Goal: Task Accomplishment & Management: Complete application form

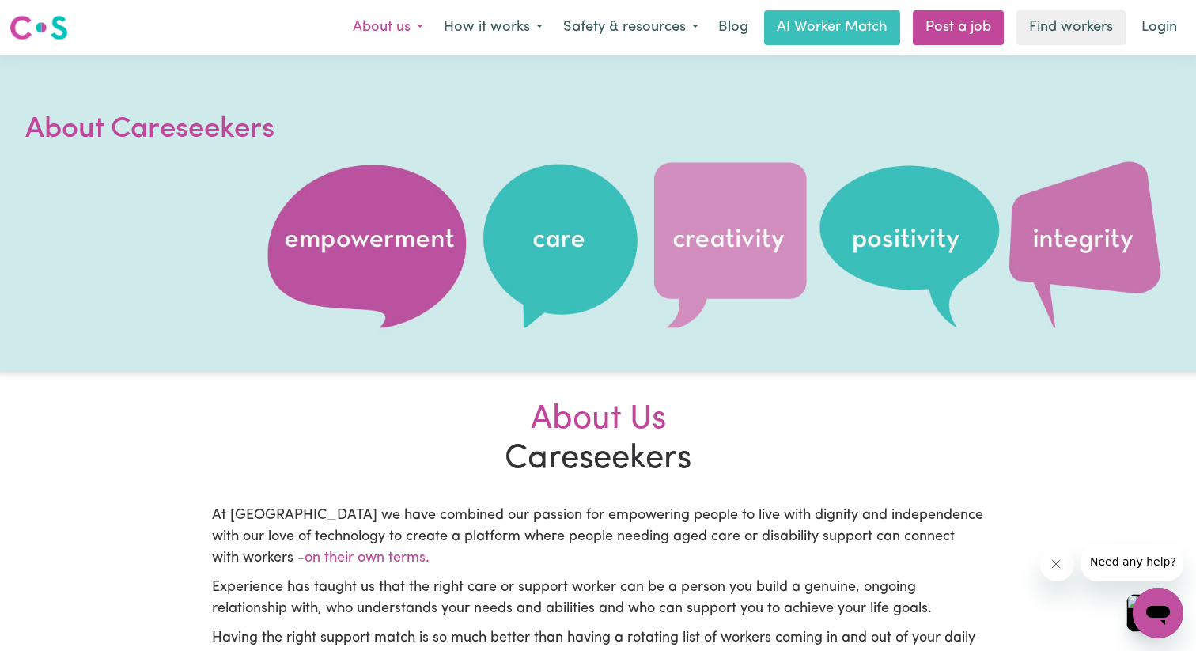
click at [342, 34] on button "About us" at bounding box center [387, 27] width 91 height 33
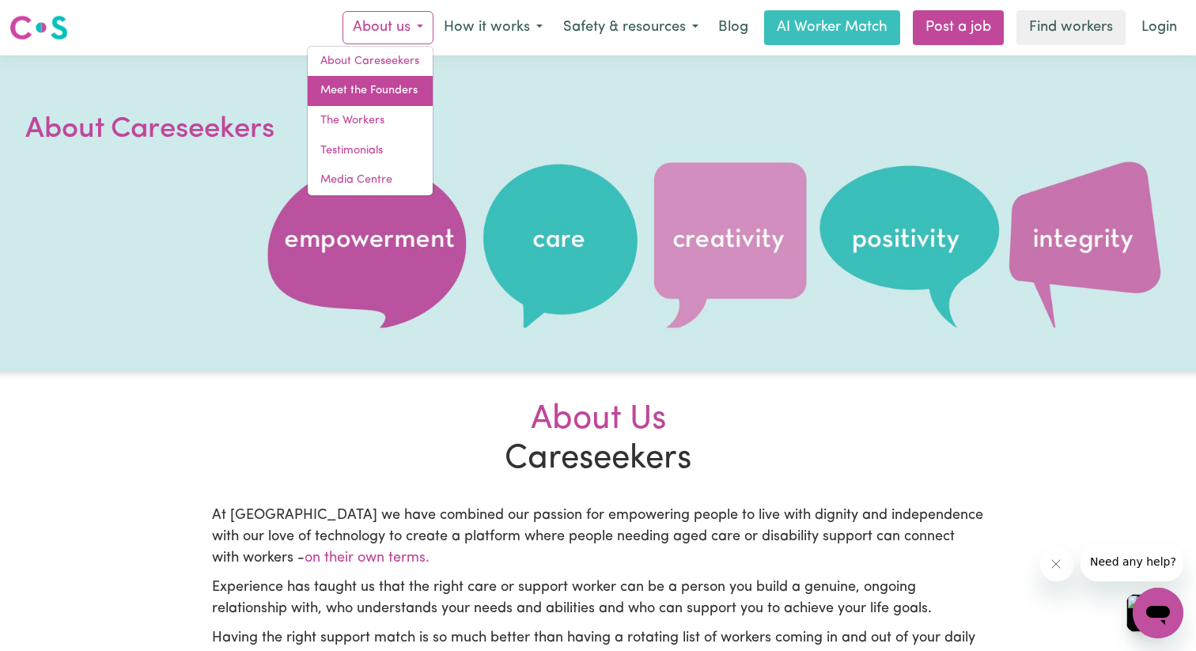
click at [318, 98] on link "Meet the Founders" at bounding box center [370, 91] width 125 height 30
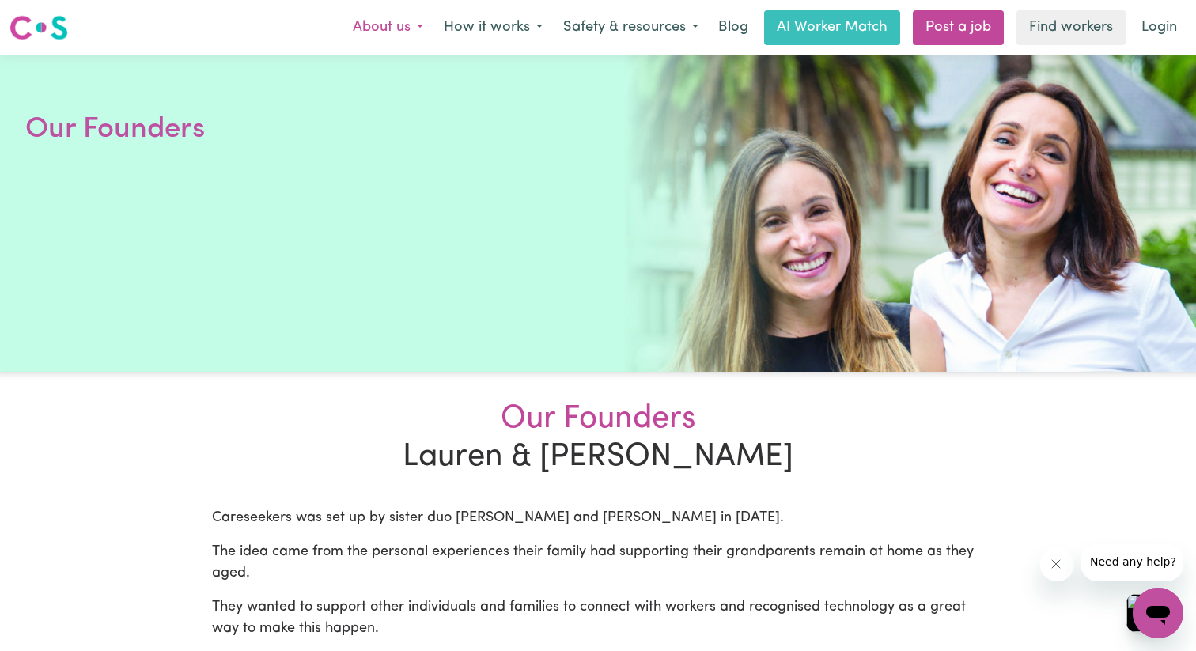
click at [354, 21] on button "About us" at bounding box center [387, 27] width 91 height 33
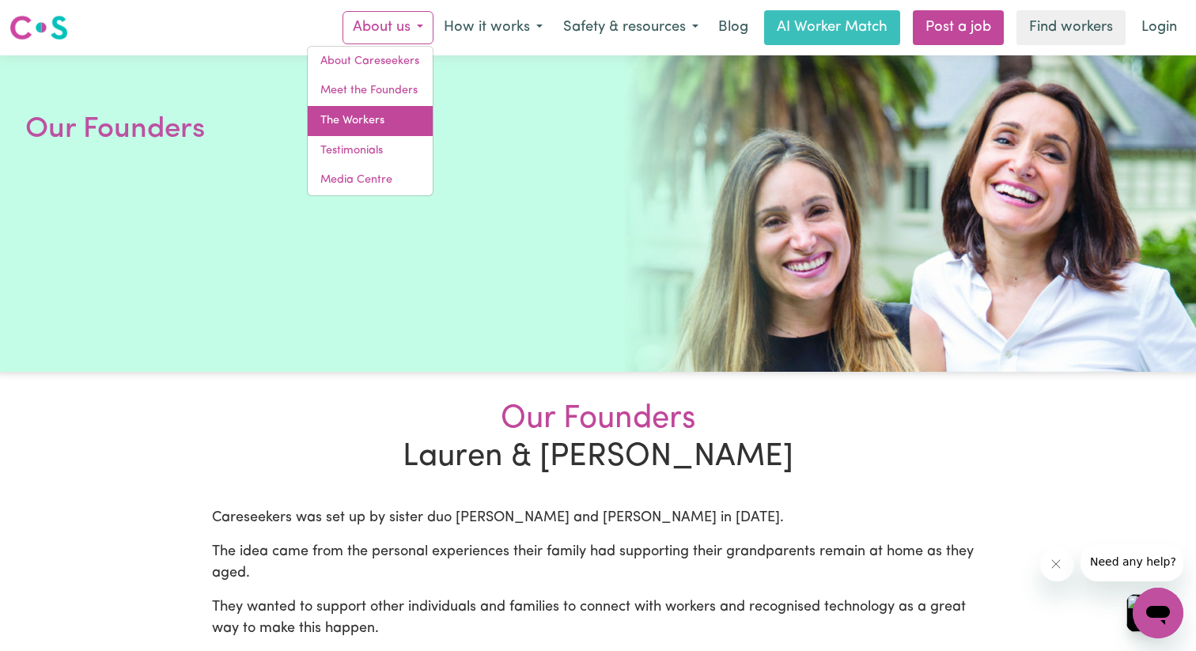
click at [327, 129] on link "The Workers" at bounding box center [370, 121] width 125 height 30
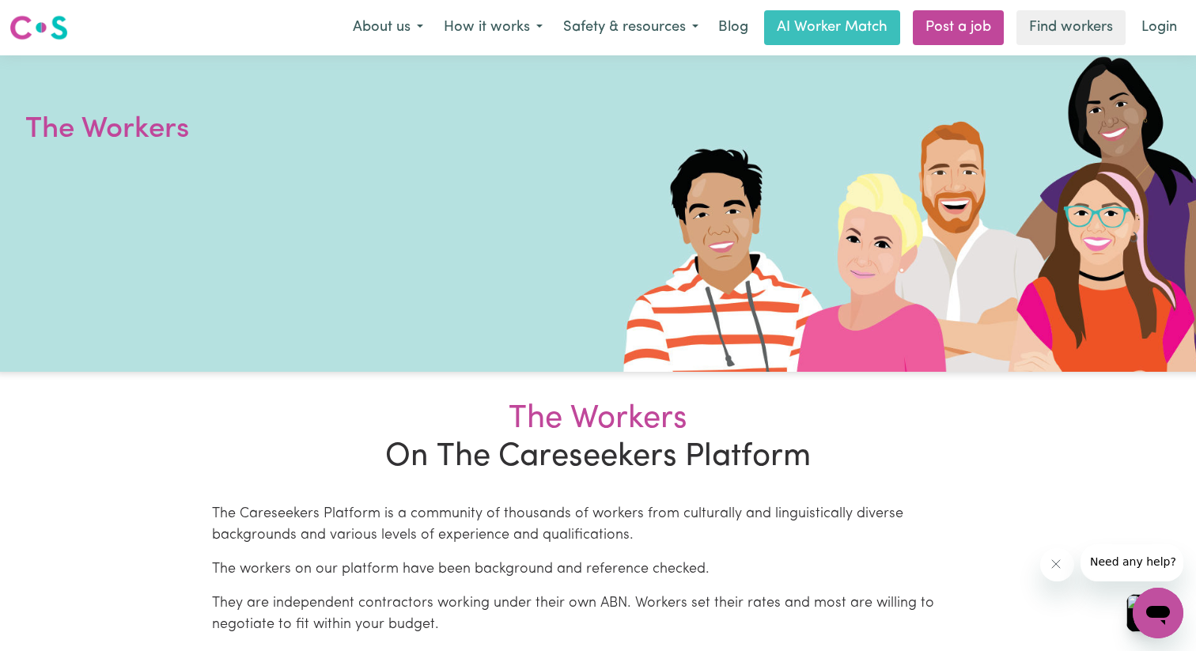
click at [49, 30] on img at bounding box center [38, 27] width 59 height 28
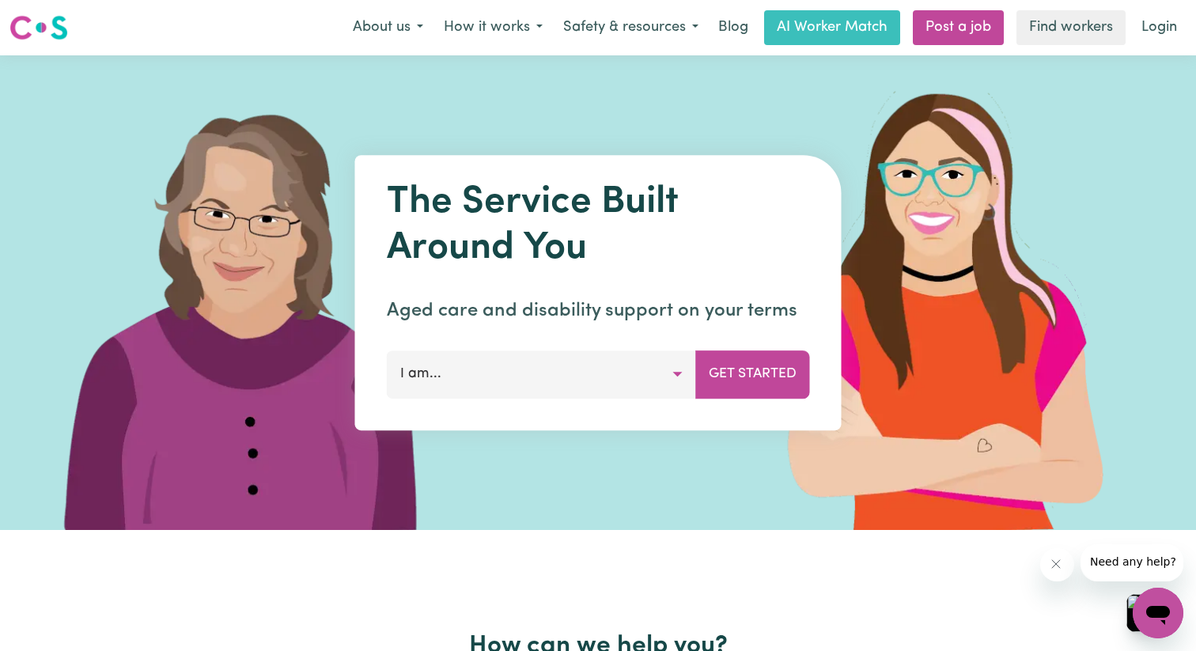
click at [532, 391] on button "I am..." at bounding box center [541, 373] width 309 height 47
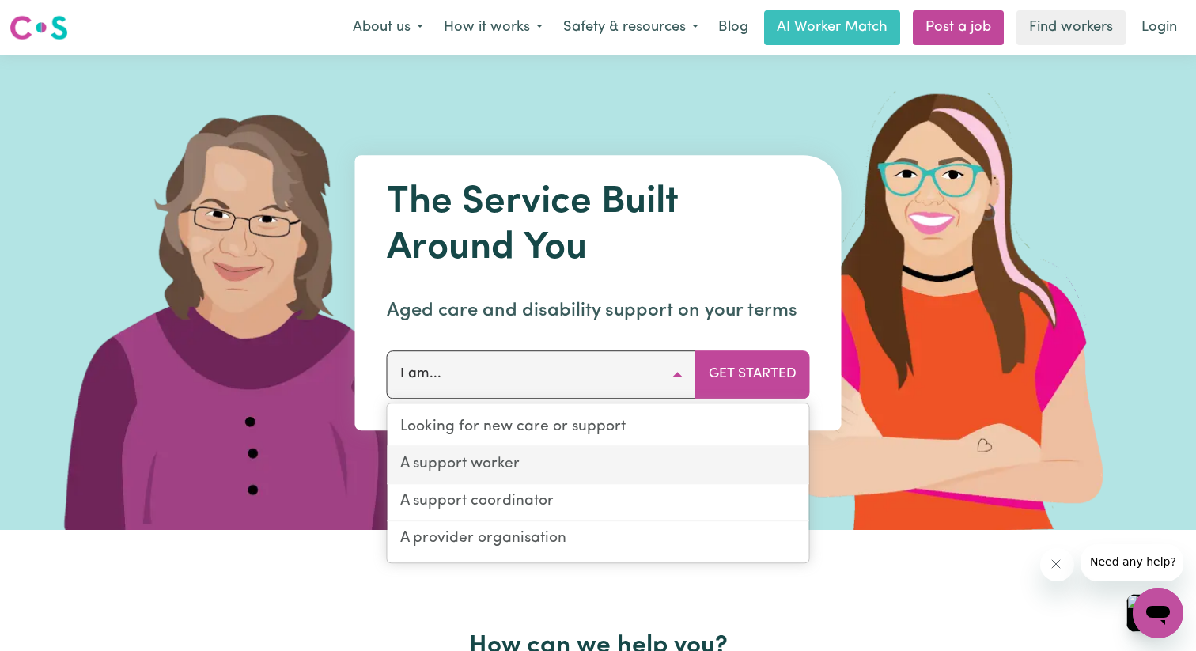
click at [522, 484] on link "A support worker" at bounding box center [599, 465] width 422 height 37
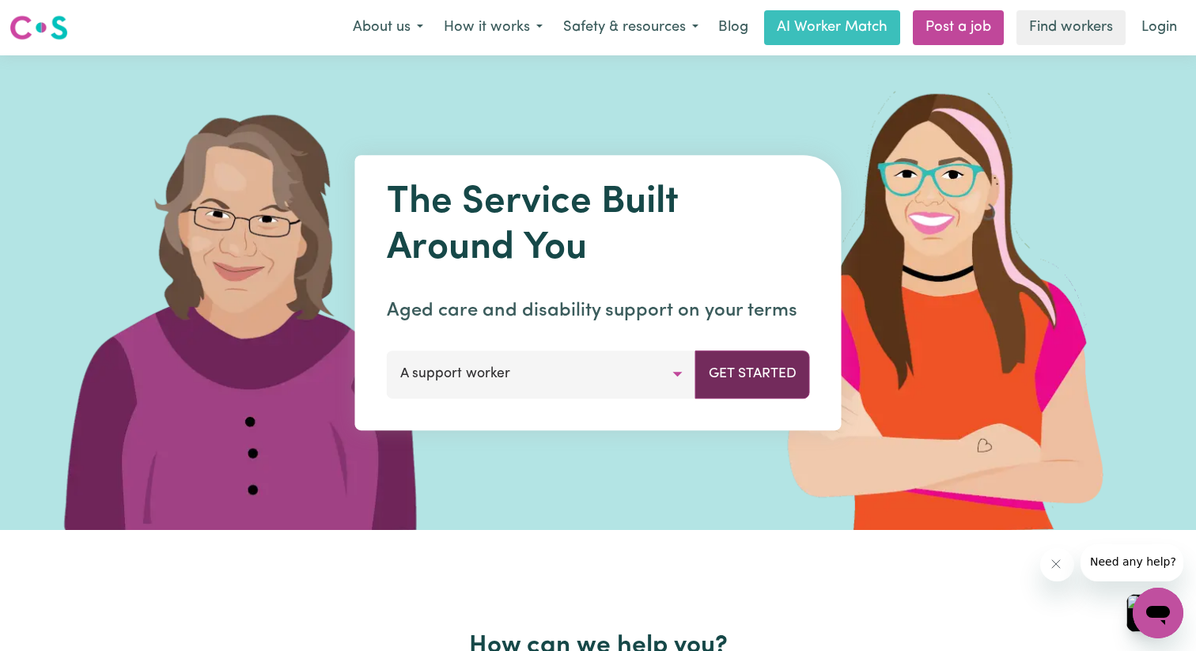
click at [700, 379] on button "Get Started" at bounding box center [752, 373] width 115 height 47
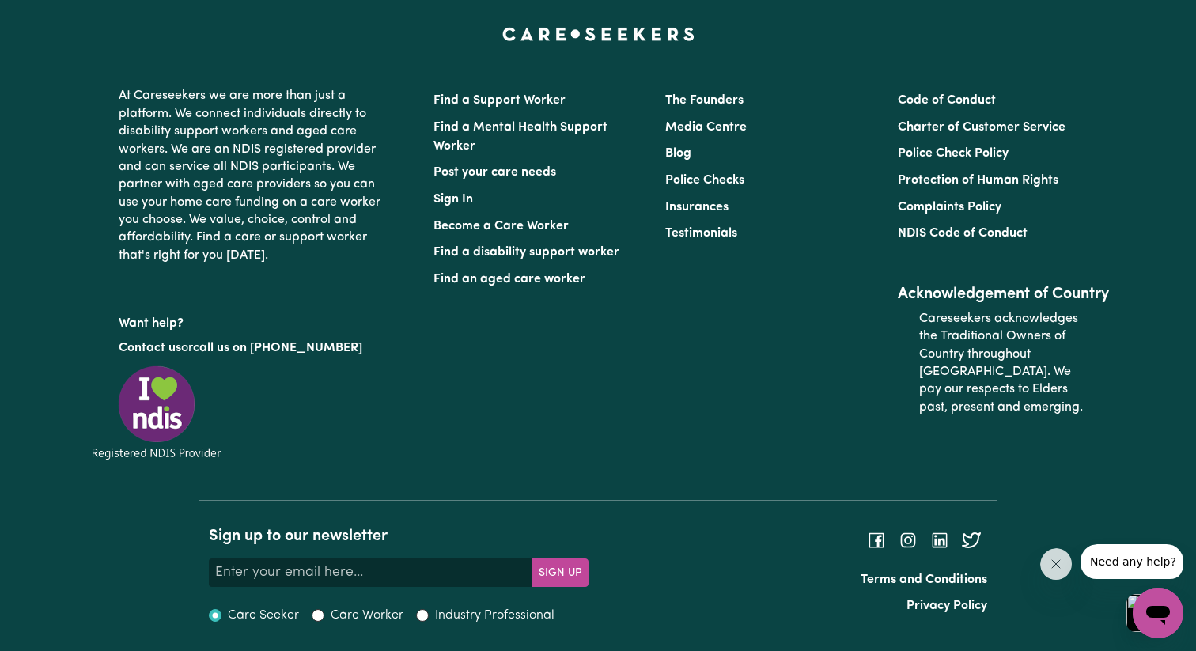
scroll to position [7287, 0]
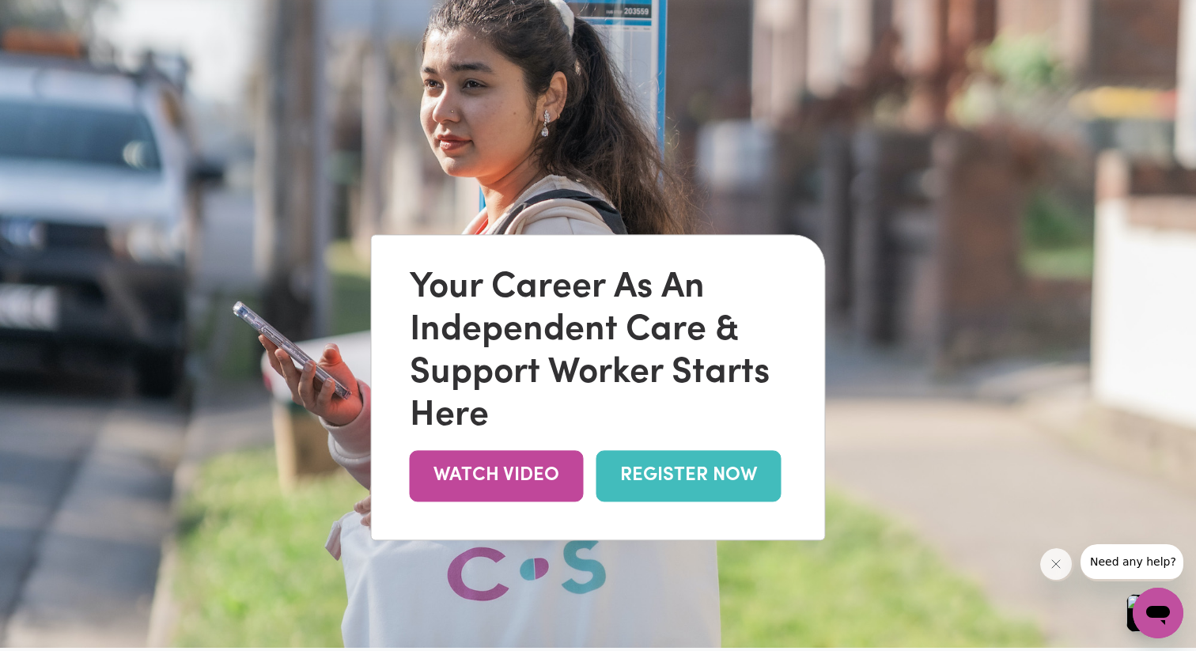
scroll to position [0, 0]
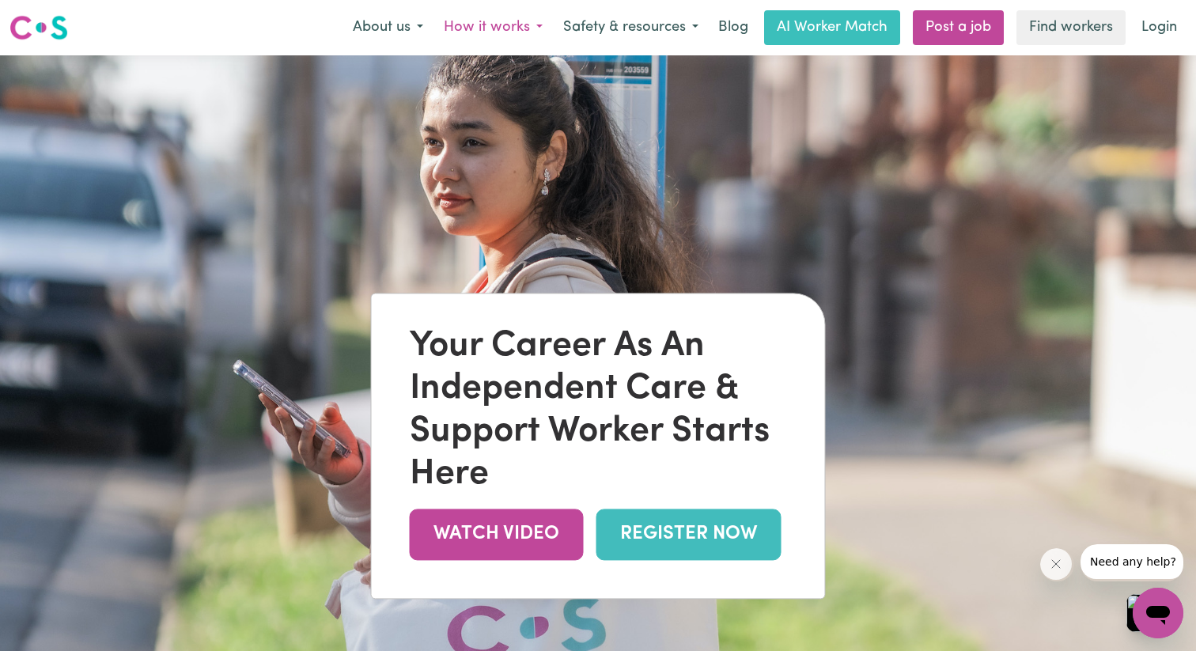
click at [437, 24] on button "How it works" at bounding box center [492, 27] width 119 height 33
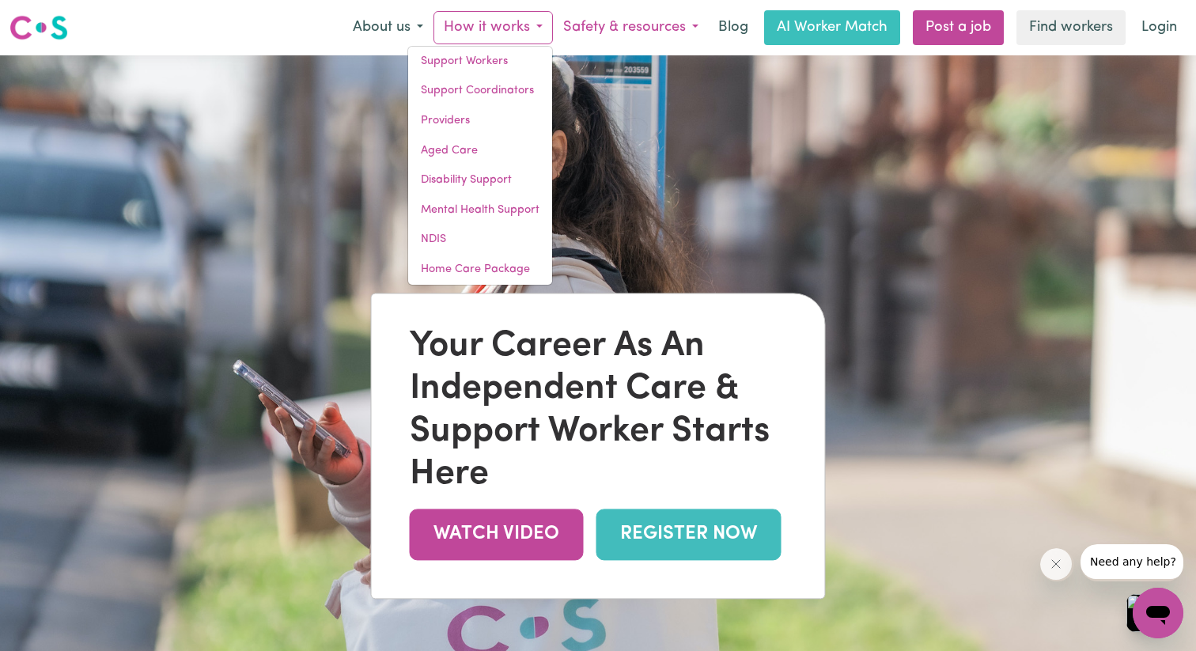
click at [604, 18] on button "Safety & resources" at bounding box center [631, 27] width 156 height 33
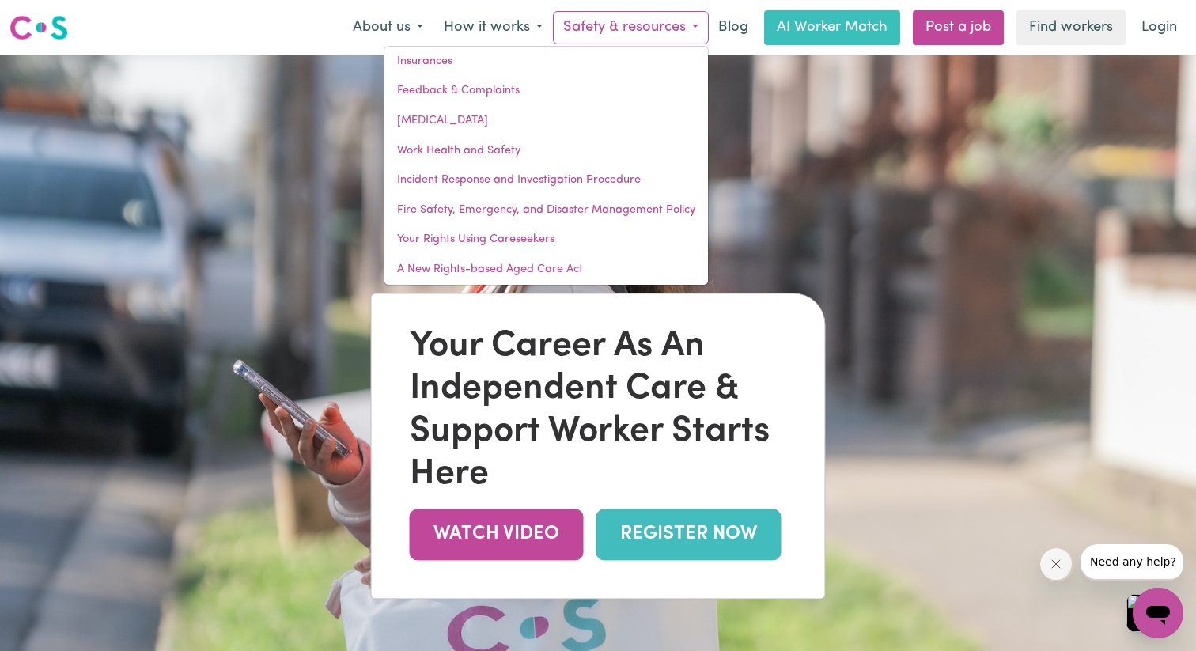
click at [729, 191] on img at bounding box center [598, 380] width 1196 height 651
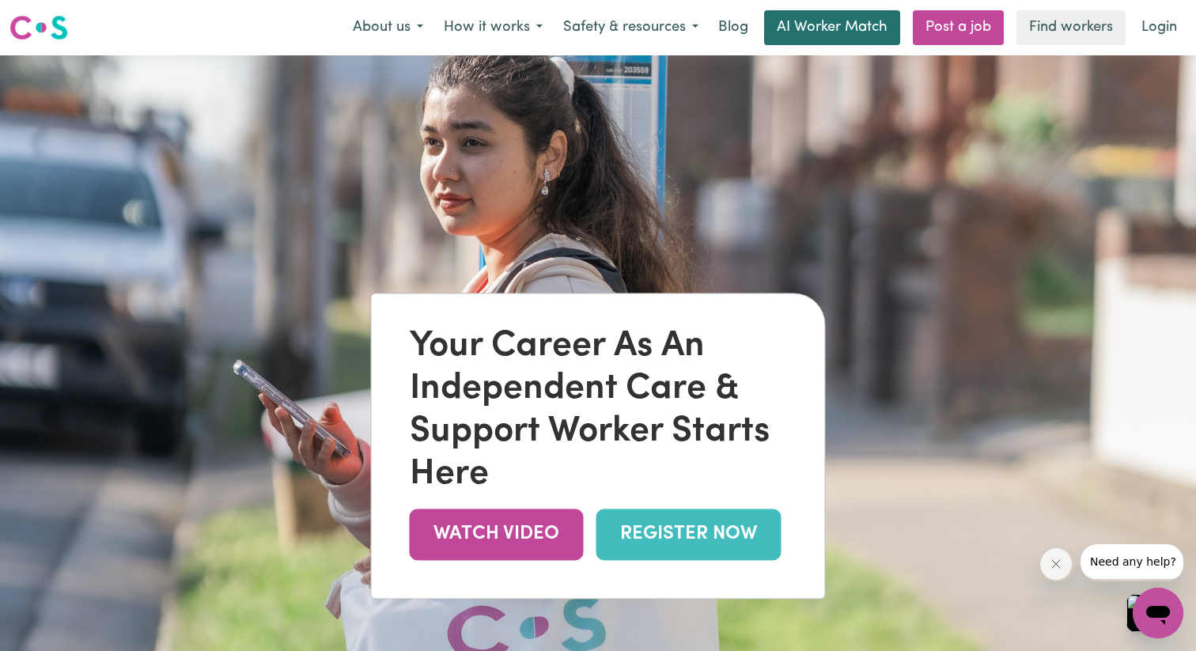
click at [790, 21] on link "AI Worker Match" at bounding box center [832, 27] width 136 height 35
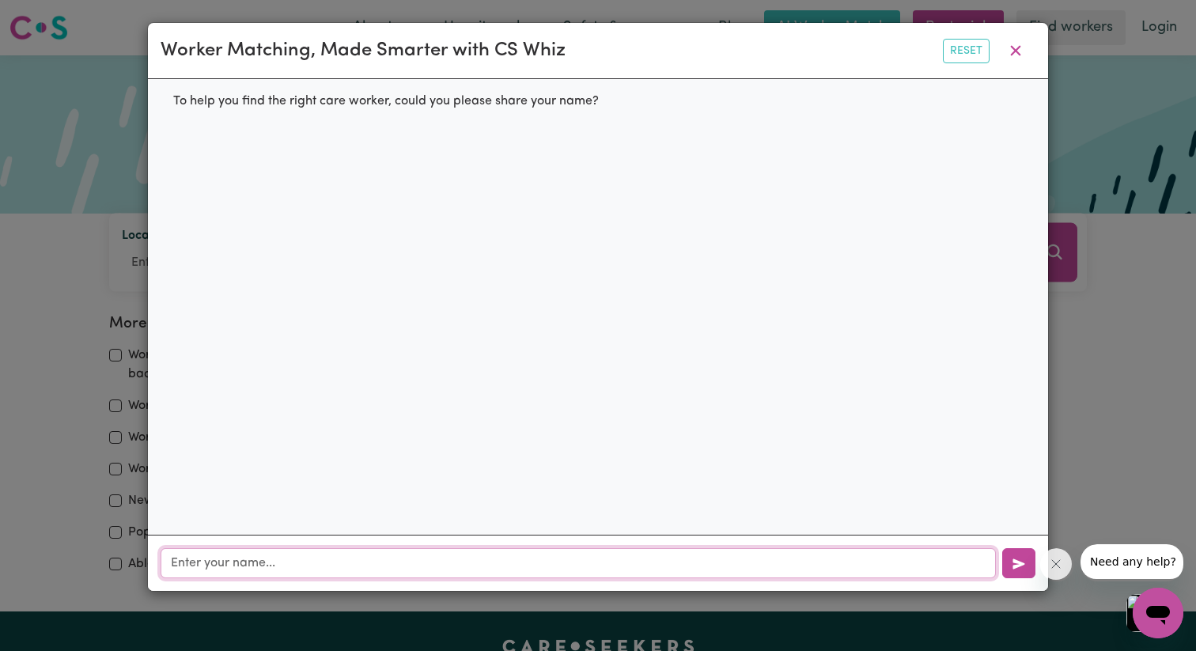
click at [567, 577] on input "text" at bounding box center [578, 563] width 835 height 30
type input "hmm"
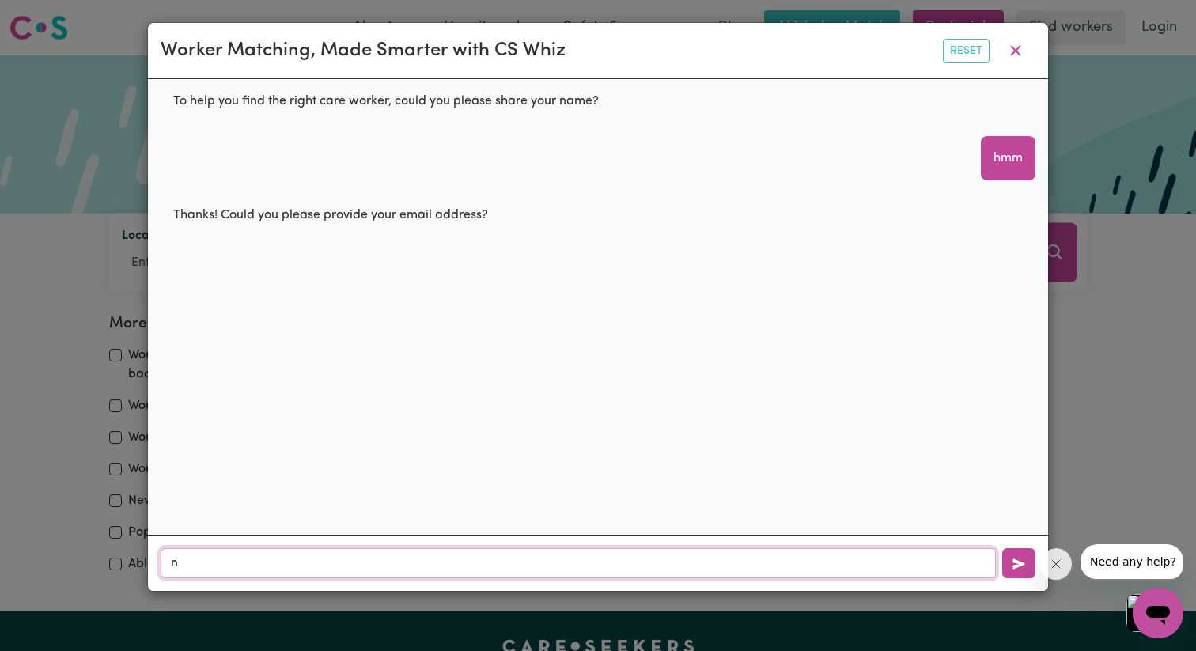
type input "no"
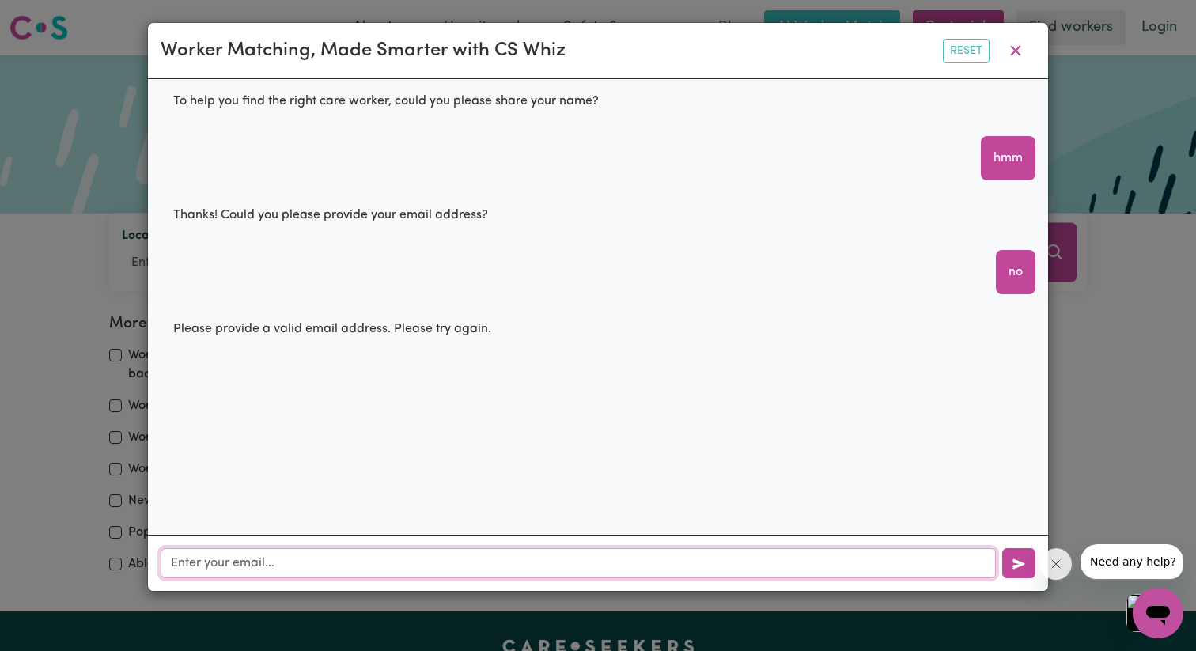
type input "m"
type input "no"
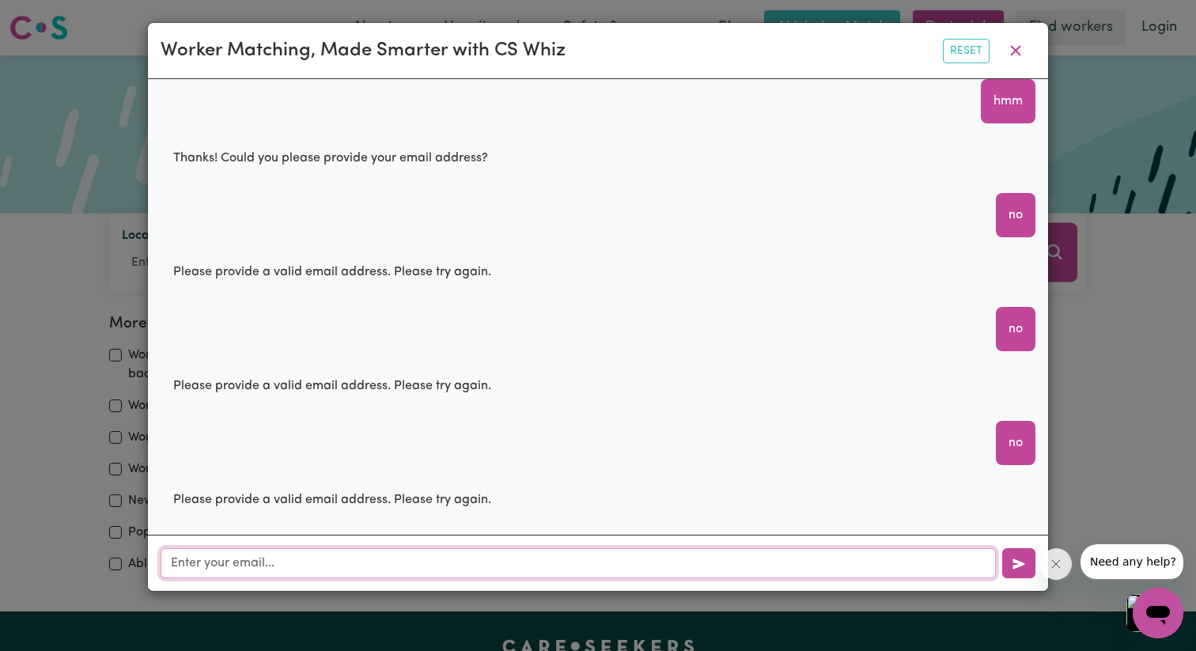
scroll to position [89, 0]
type input "t@[DOMAIN_NAME]"
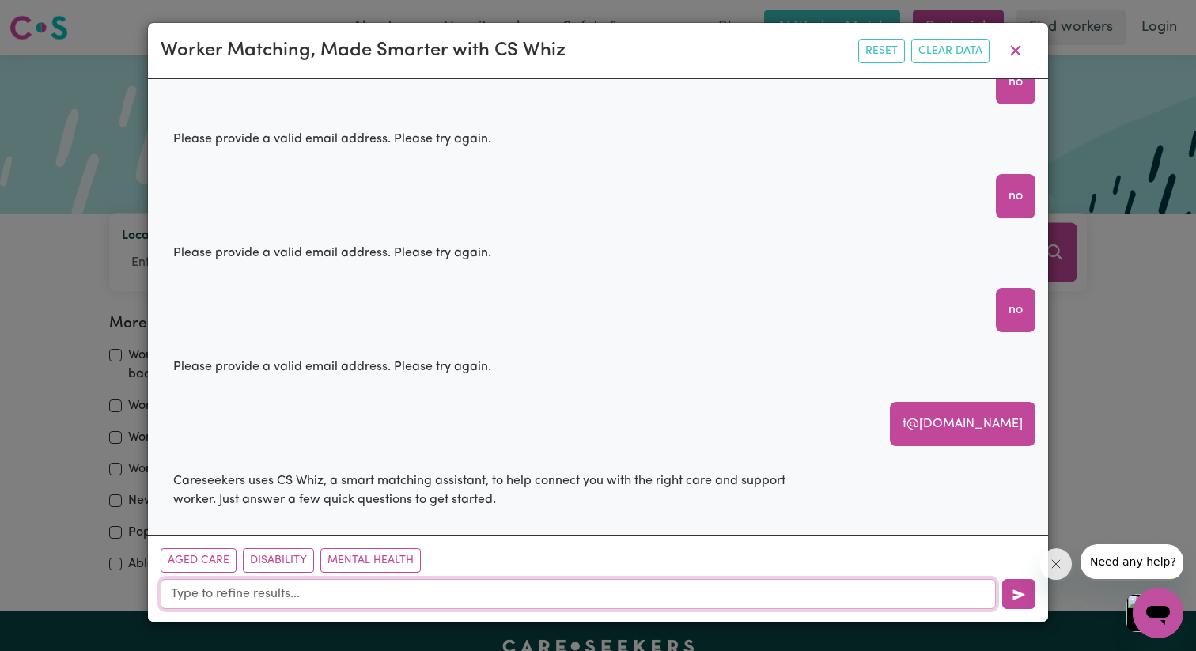
scroll to position [230, 0]
click at [360, 559] on button "Mental Health" at bounding box center [370, 560] width 100 height 25
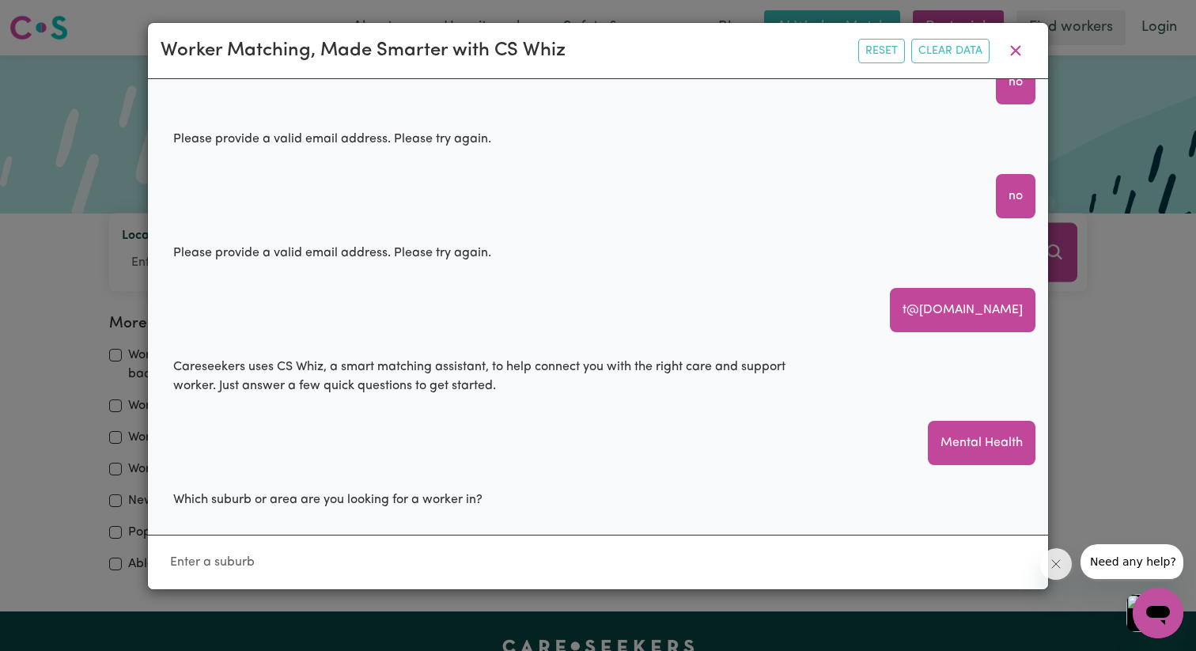
scroll to position [351, 0]
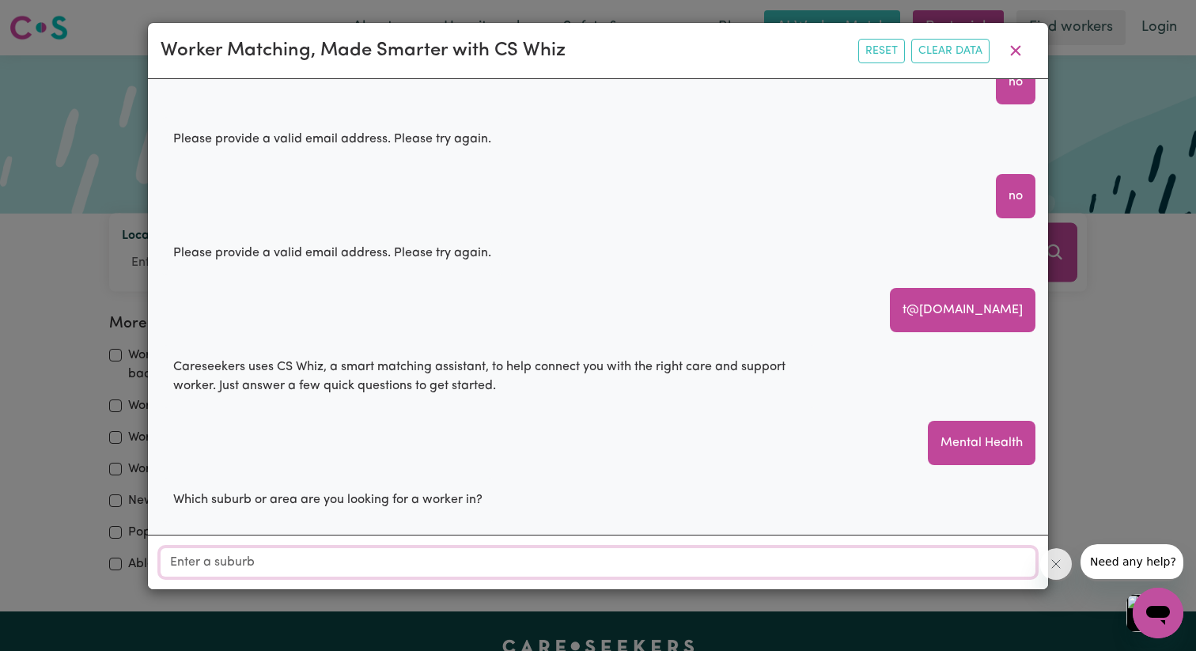
click at [360, 559] on input "Location" at bounding box center [598, 562] width 875 height 28
type input "j"
type input "per"
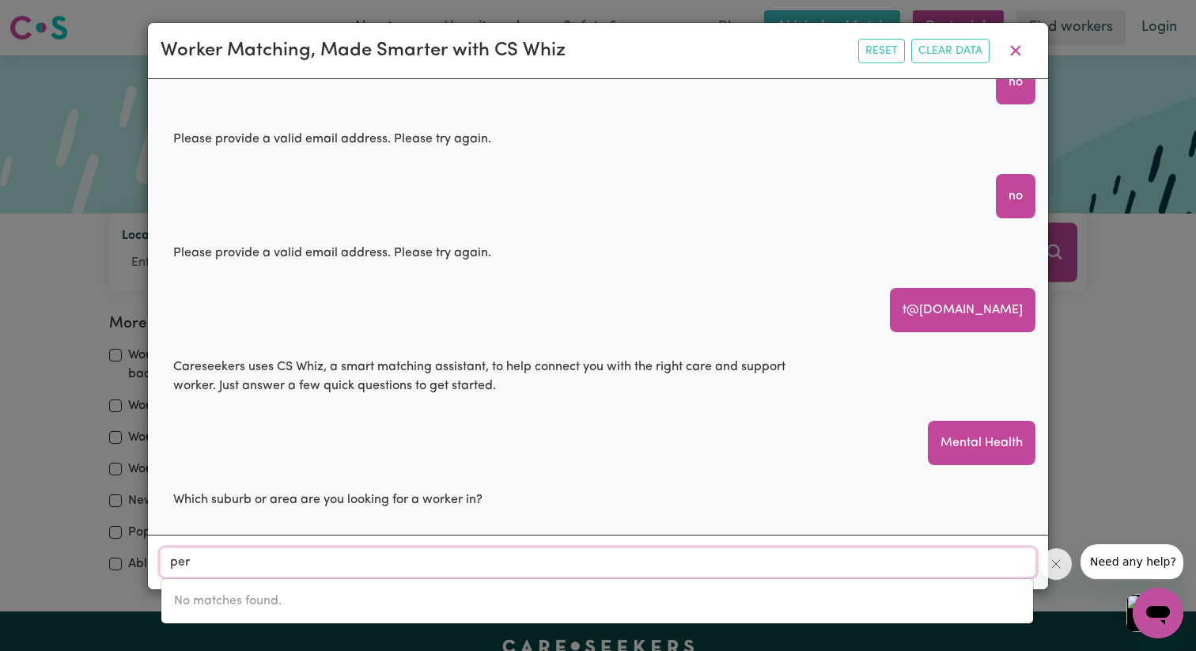
type input "perANGA, [GEOGRAPHIC_DATA], 4352"
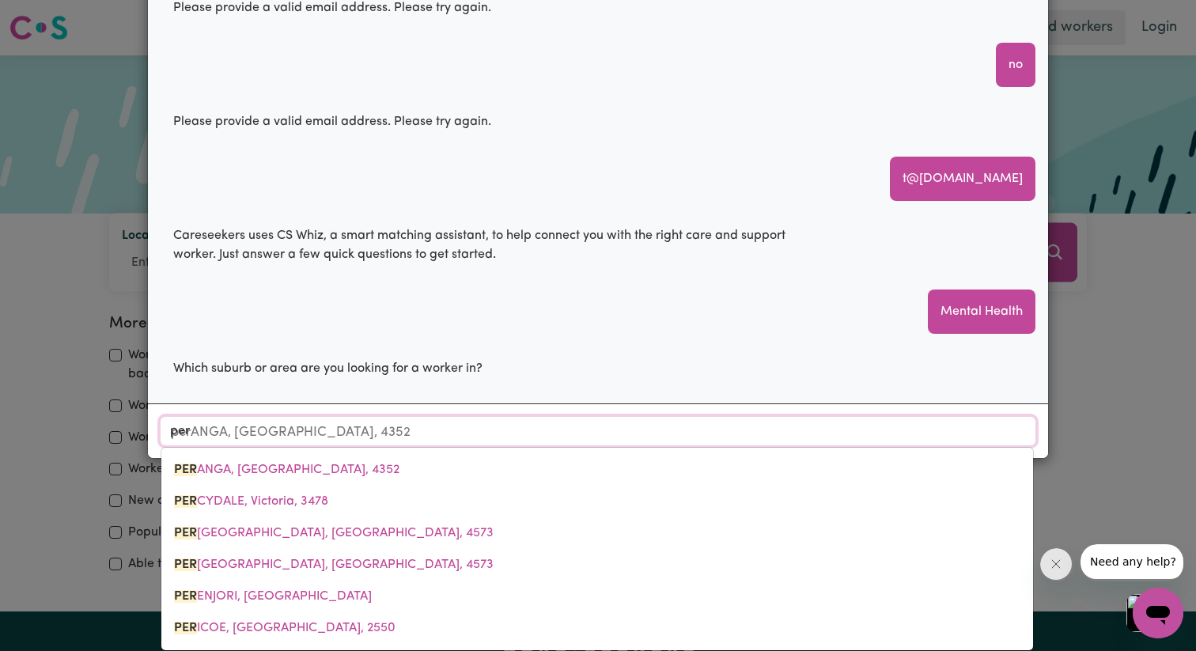
scroll to position [149, 0]
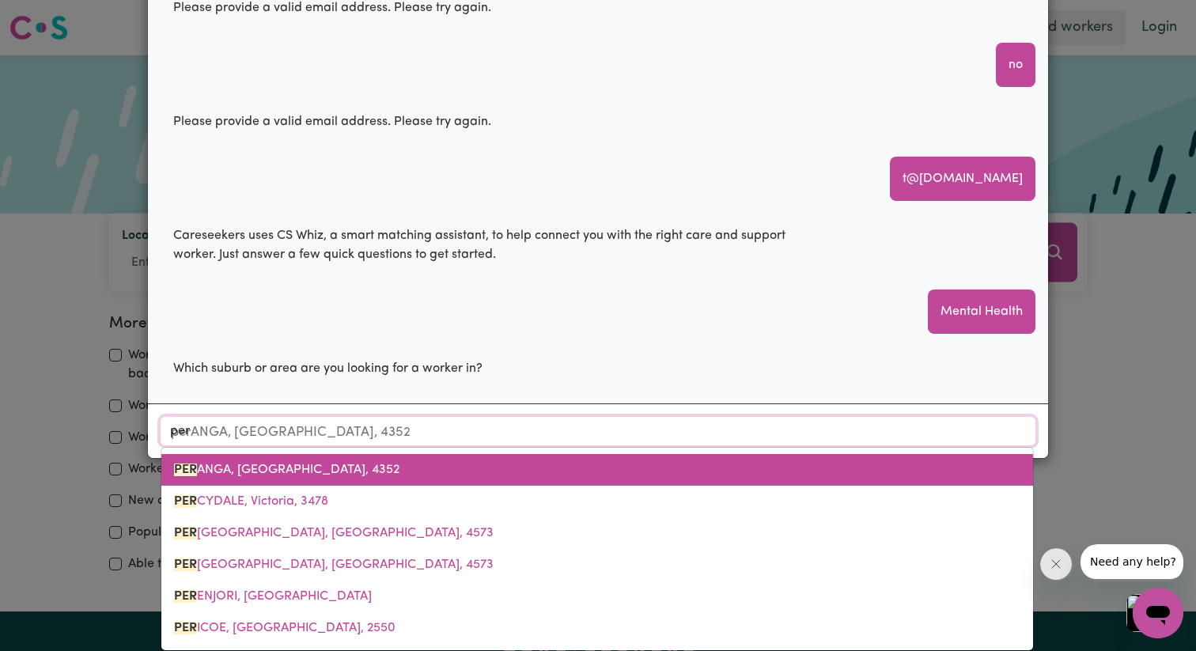
click at [407, 466] on link "PER ANGA, [GEOGRAPHIC_DATA], 4352" at bounding box center [597, 470] width 872 height 32
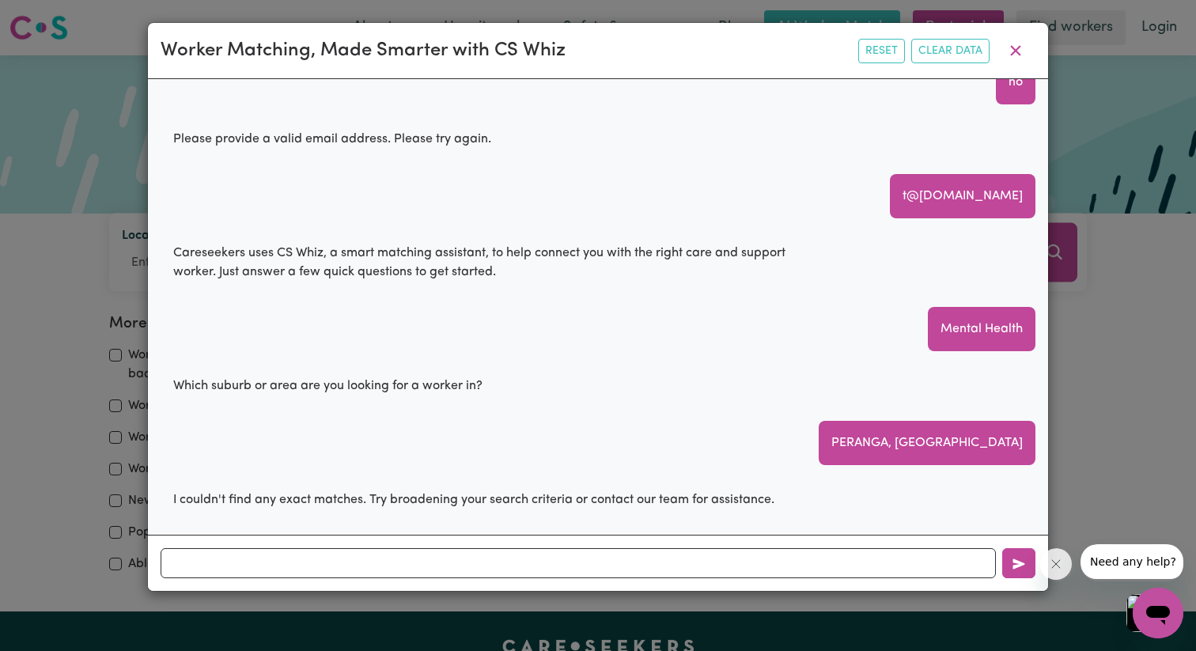
scroll to position [492, 0]
click at [1020, 54] on icon "button" at bounding box center [1015, 50] width 19 height 19
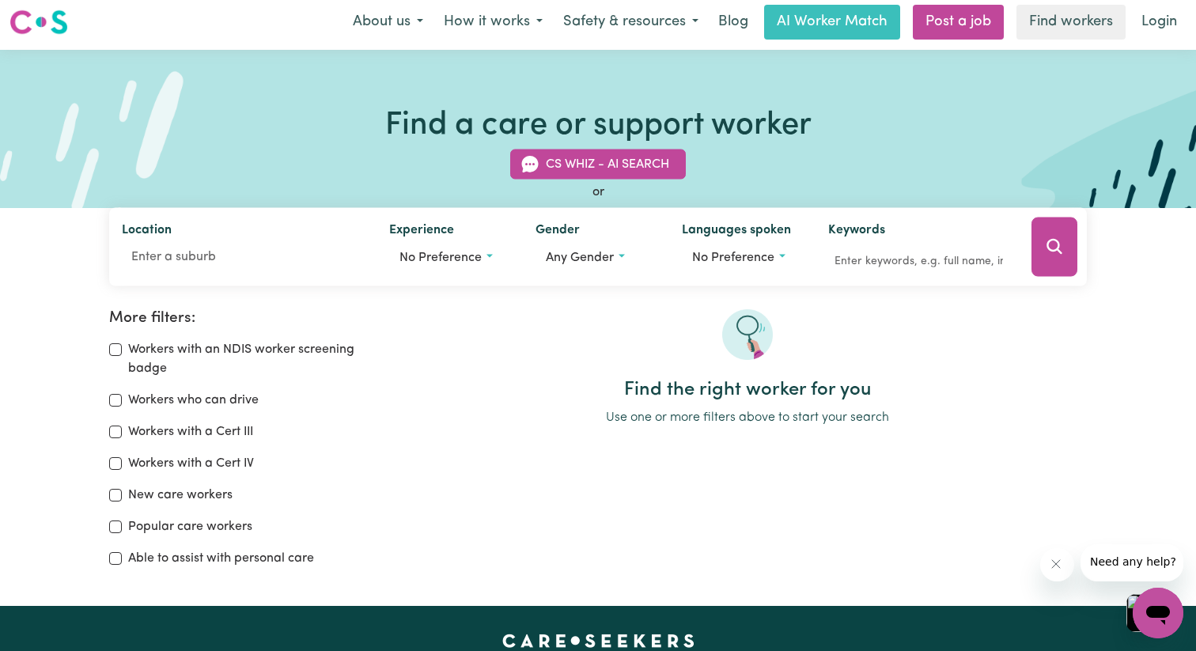
scroll to position [0, 0]
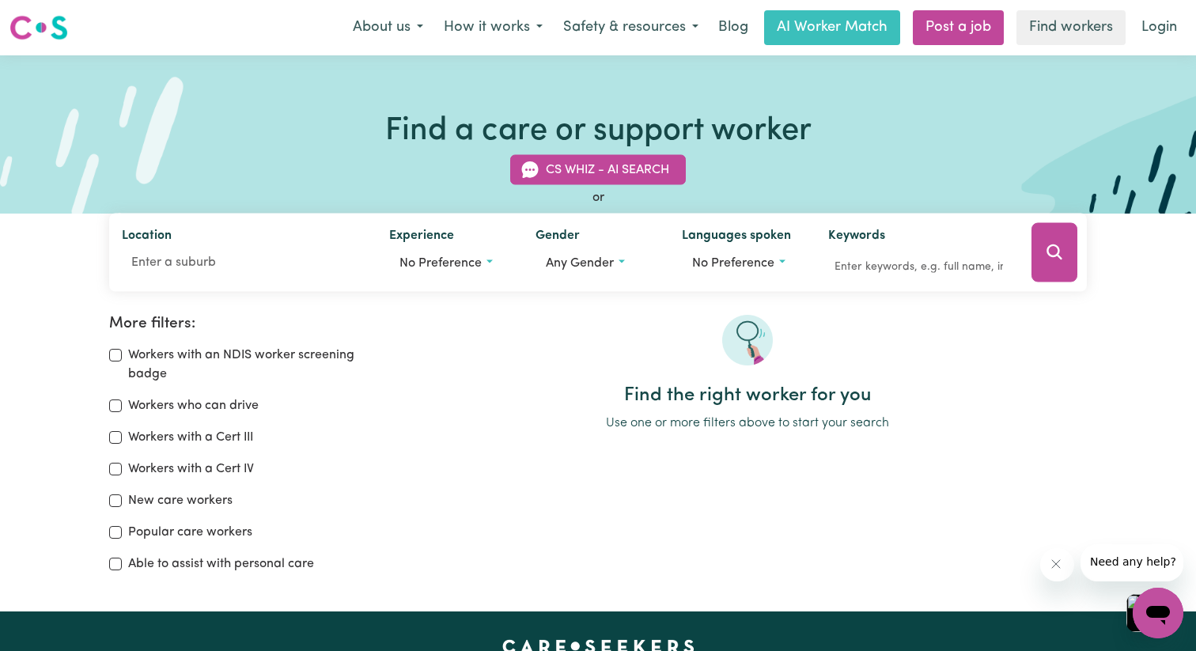
click at [37, 29] on img at bounding box center [38, 27] width 59 height 28
